Goal: Task Accomplishment & Management: Use online tool/utility

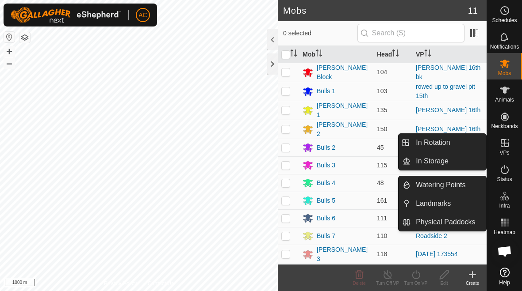
click at [362, 139] on link "In Rotation" at bounding box center [448, 143] width 76 height 18
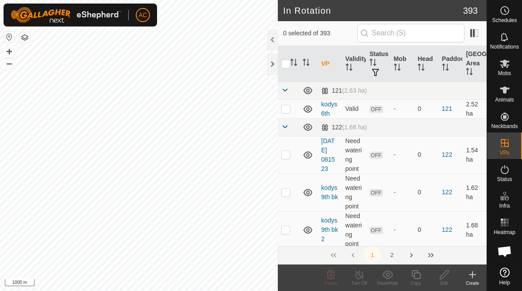
click at [362, 272] on icon at bounding box center [472, 275] width 11 height 11
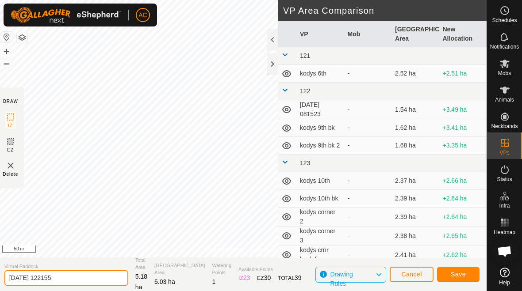
click at [88, 277] on input "[DATE] 122155" at bounding box center [66, 278] width 124 height 15
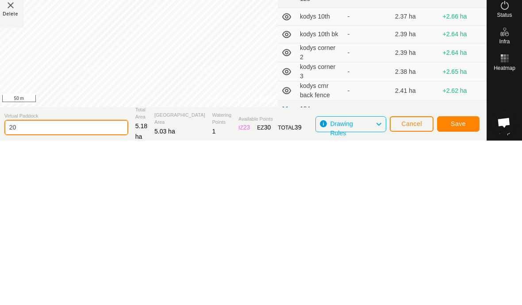
type input "2"
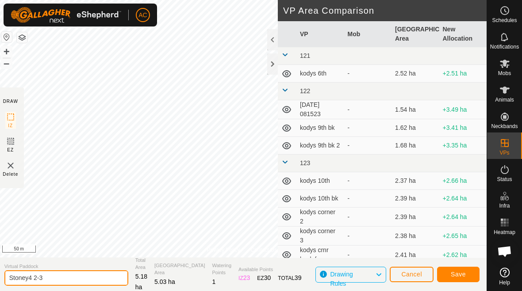
type input "Stoney4 2-3"
click at [362, 272] on span "Save" at bounding box center [458, 274] width 15 height 7
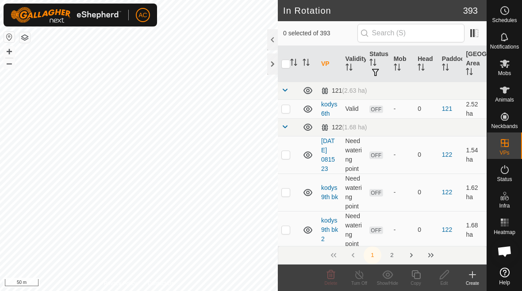
click at [273, 65] on div at bounding box center [272, 64] width 11 height 21
